Goal: Check status: Check status

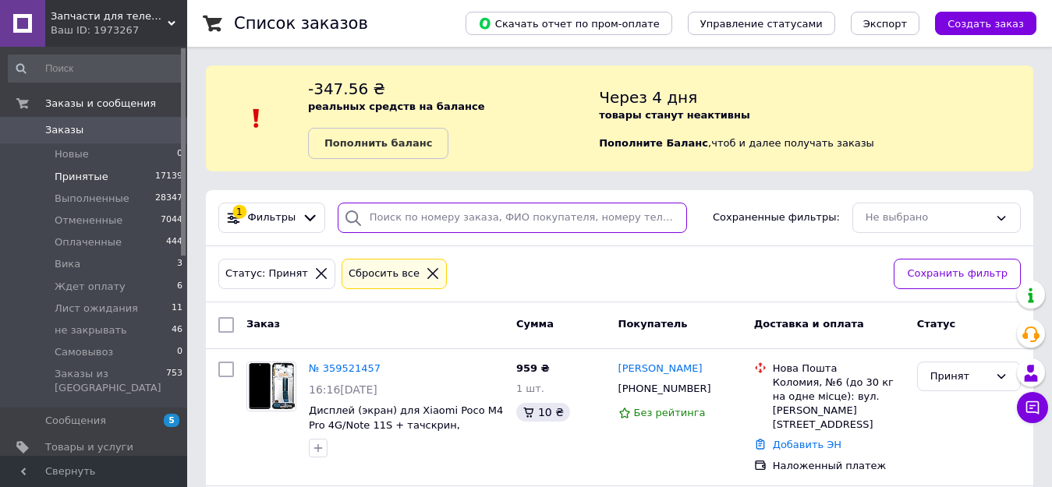
click at [412, 210] on input "search" at bounding box center [512, 218] width 349 height 30
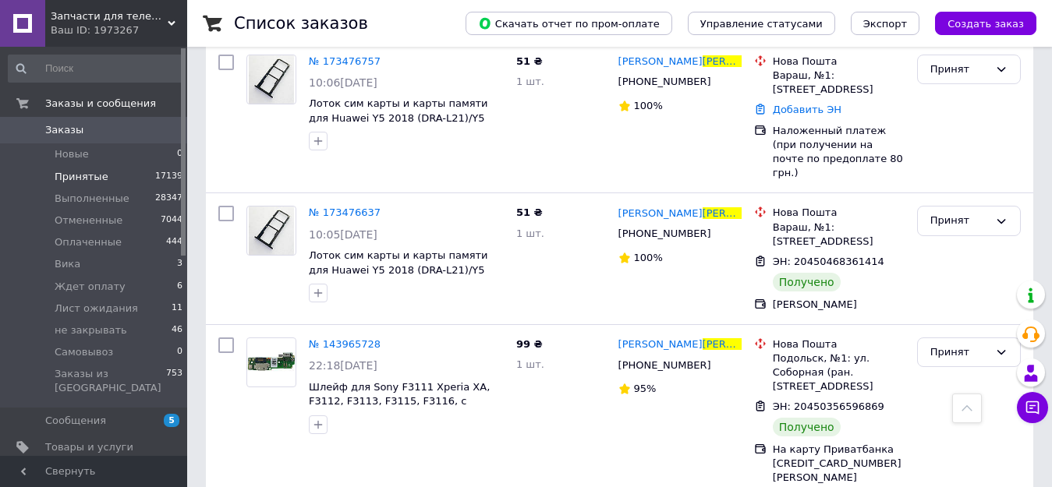
scroll to position [656, 0]
type input "[PERSON_NAME]"
click at [79, 176] on span "Принятые" at bounding box center [82, 177] width 54 height 14
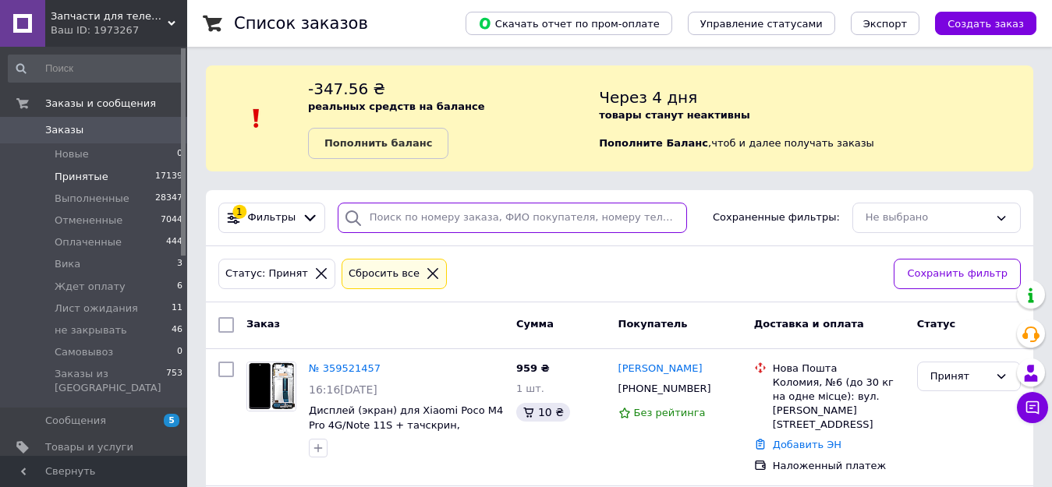
click at [408, 214] on input "search" at bounding box center [512, 218] width 349 height 30
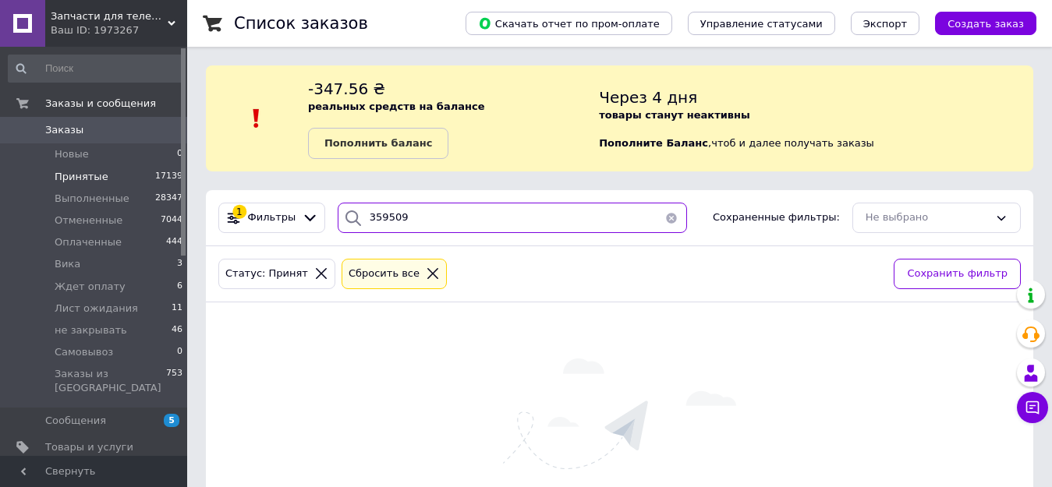
click at [463, 215] on input "359509" at bounding box center [512, 218] width 349 height 30
drag, startPoint x: 428, startPoint y: 217, endPoint x: 349, endPoint y: 219, distance: 79.6
click at [349, 219] on div "359509930" at bounding box center [512, 218] width 349 height 30
type input "359509930"
click at [86, 136] on span "Заказы" at bounding box center [94, 130] width 99 height 14
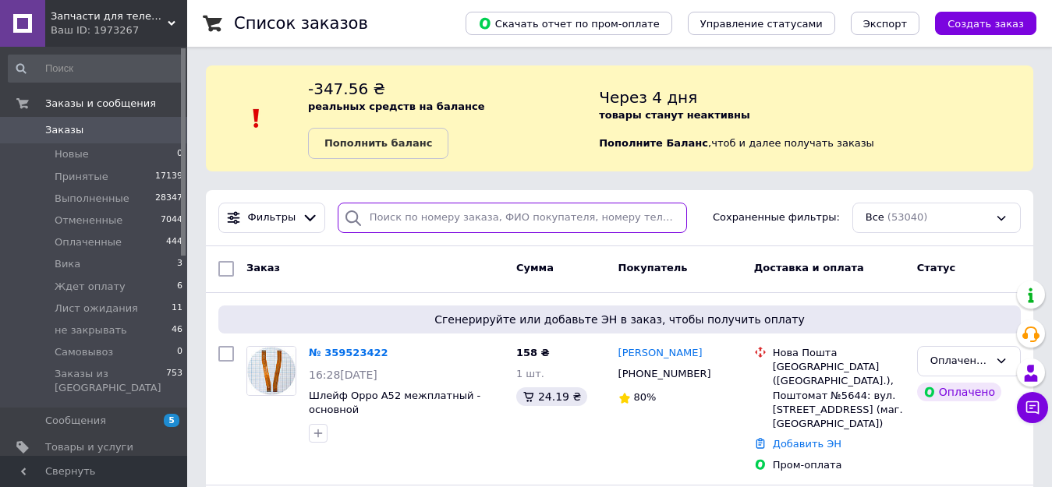
click at [384, 221] on input "search" at bounding box center [512, 218] width 349 height 30
paste input "359509930"
type input "359509930"
